Goal: Entertainment & Leisure: Consume media (video, audio)

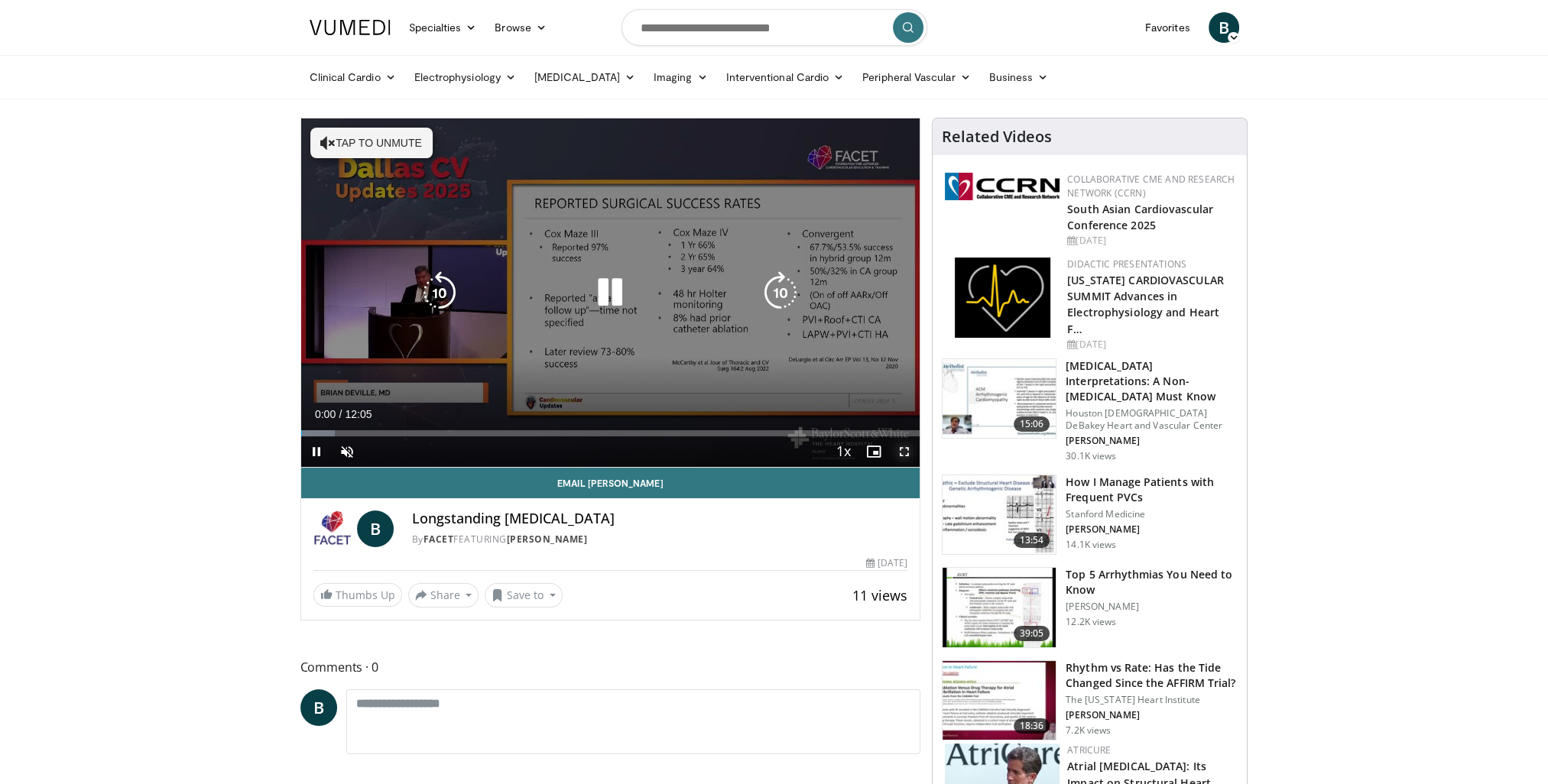
drag, startPoint x: 907, startPoint y: 451, endPoint x: 910, endPoint y: 508, distance: 57.1
click at [907, 451] on span "Video Player" at bounding box center [904, 451] width 30 height 30
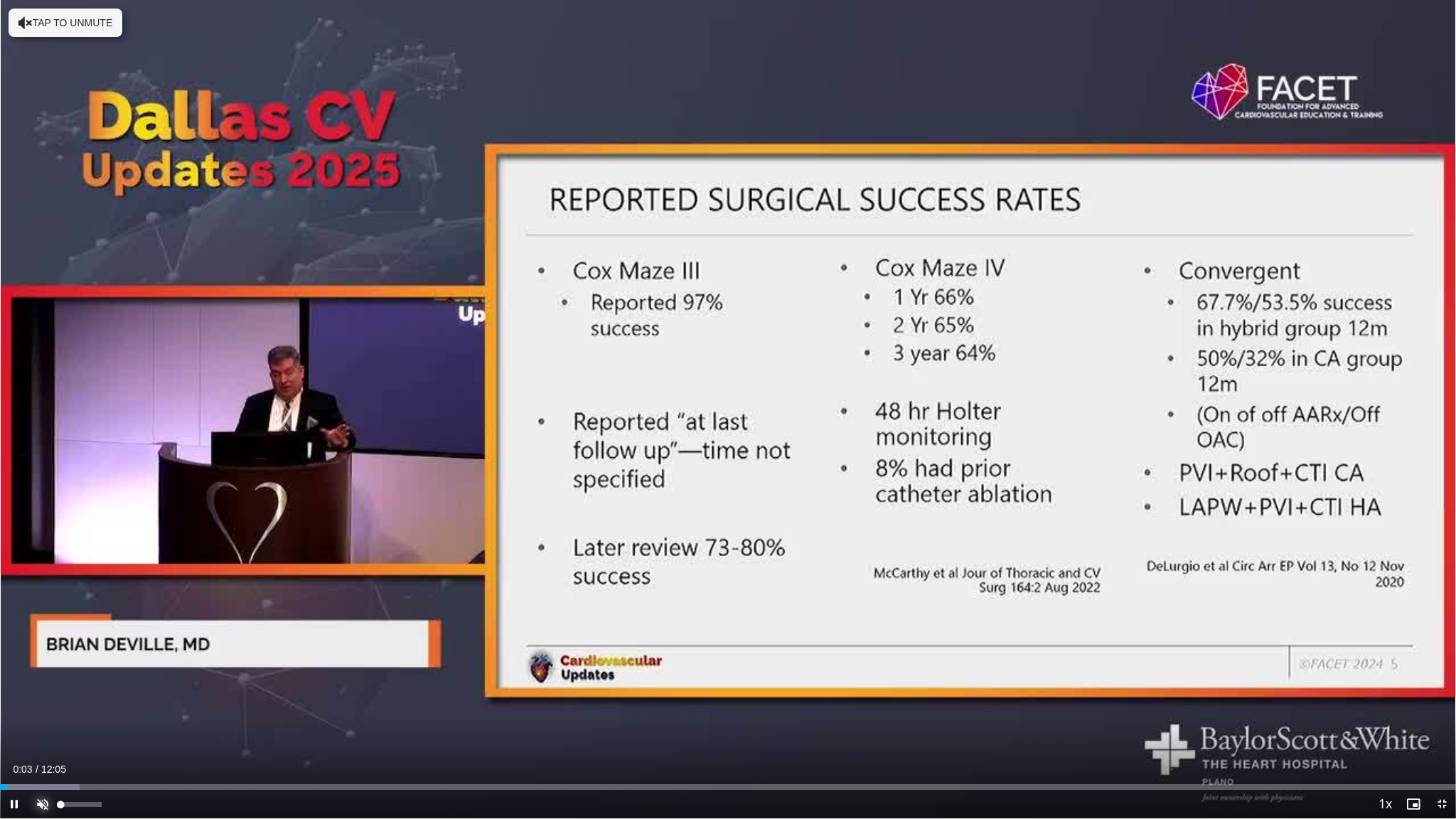
click at [42, 728] on span "Video Player" at bounding box center [42, 804] width 28 height 28
